Goal: Check status: Check status

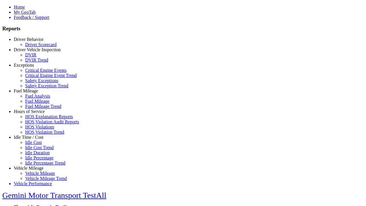
click at [33, 42] on link "Driver Behavior" at bounding box center [29, 39] width 30 height 5
click at [37, 46] on link "Driver Scorecard" at bounding box center [40, 43] width 31 height 5
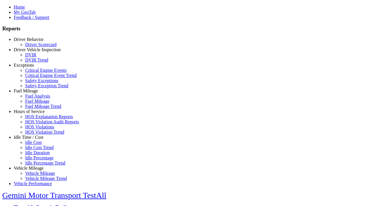
scroll to position [255, 0]
